Goal: Transaction & Acquisition: Book appointment/travel/reservation

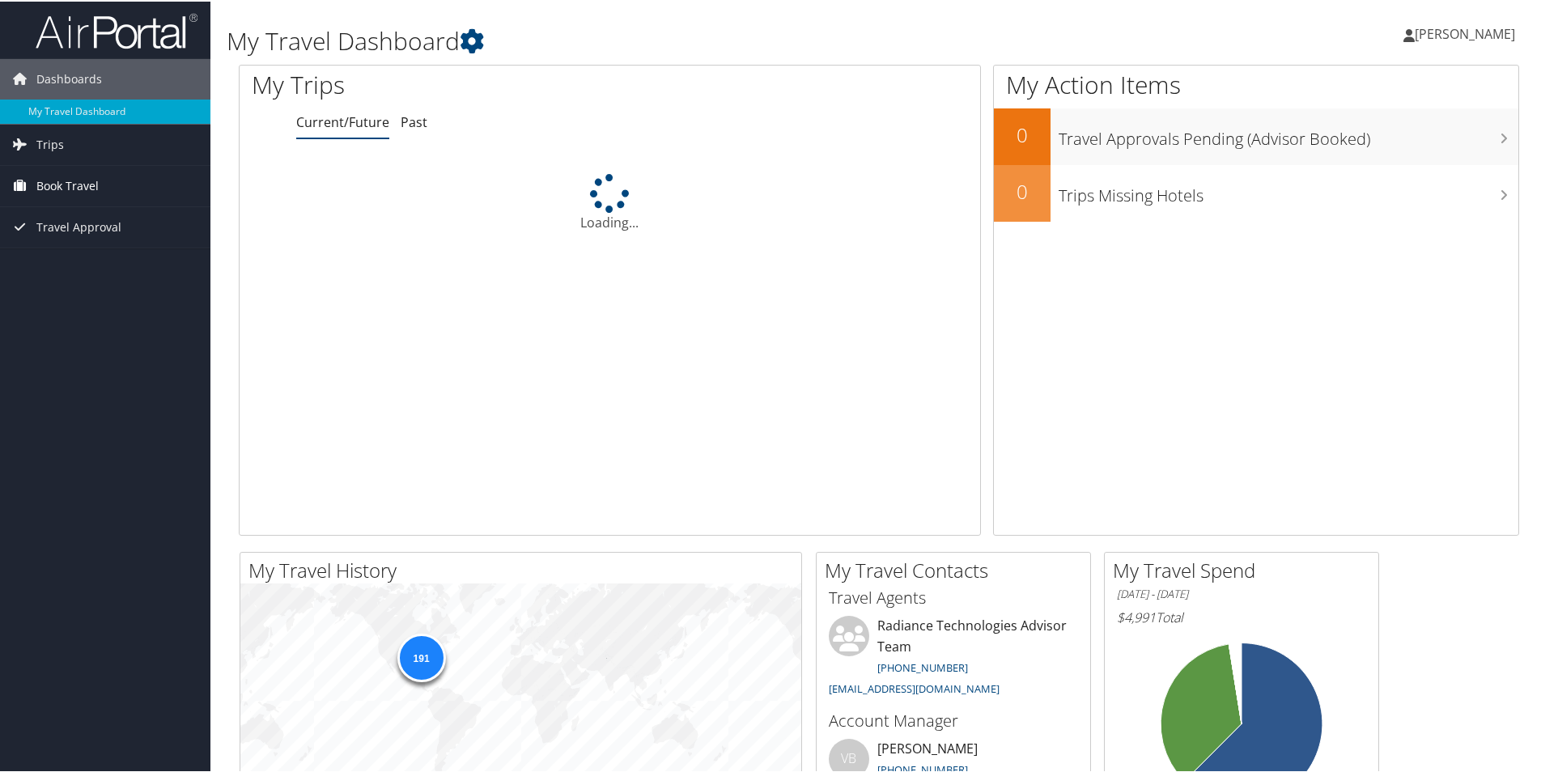
click at [63, 185] on span "Book Travel" at bounding box center [67, 184] width 62 height 40
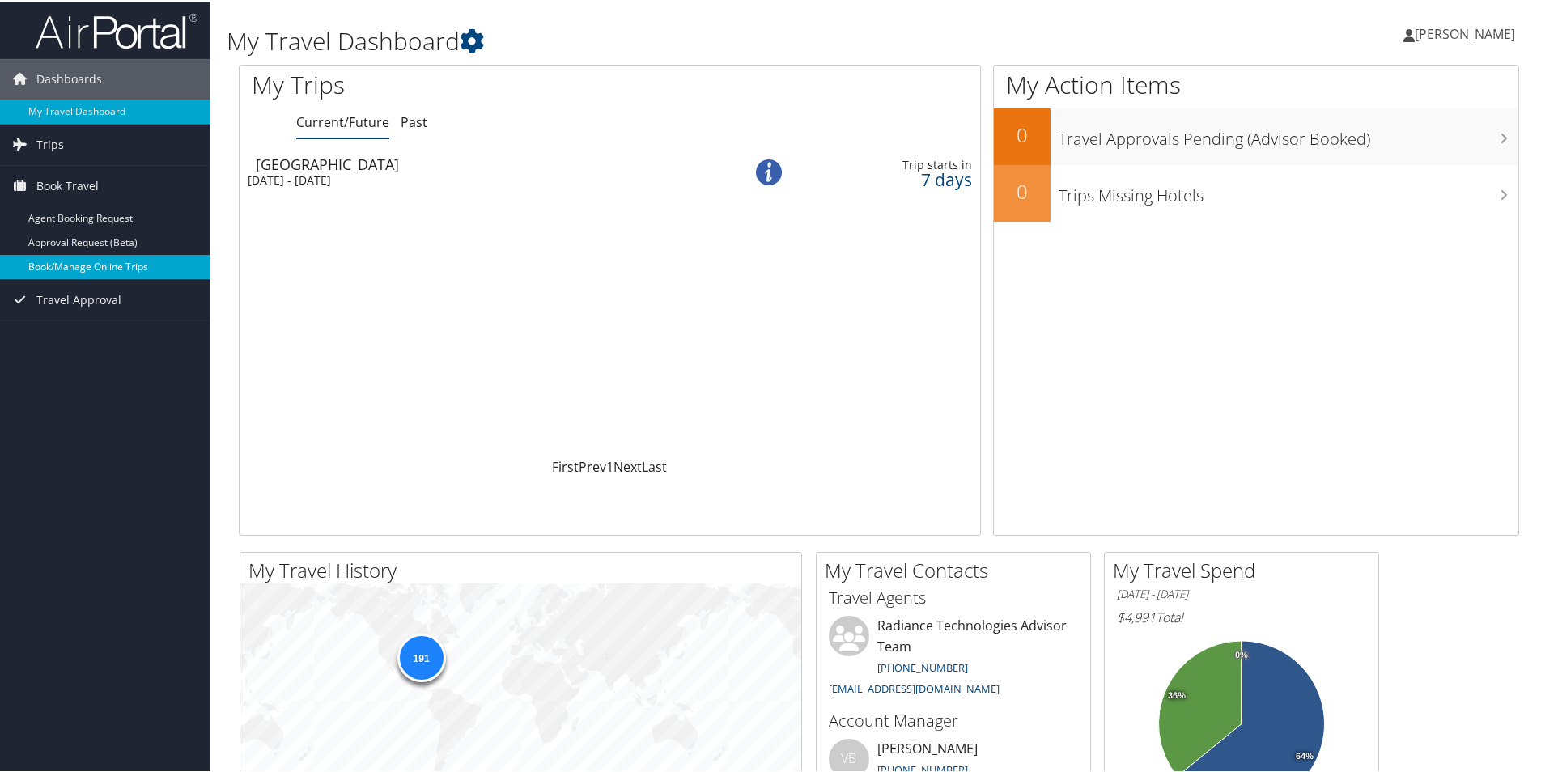
click at [70, 268] on link "Book/Manage Online Trips" at bounding box center [105, 265] width 210 height 24
